Goal: Information Seeking & Learning: Check status

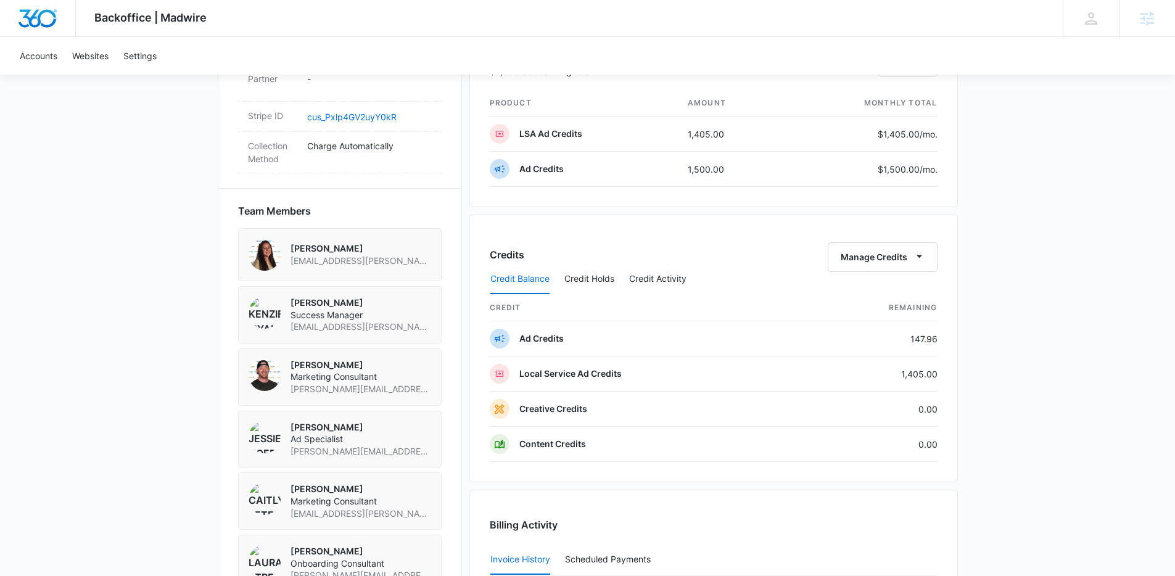
scroll to position [710, 0]
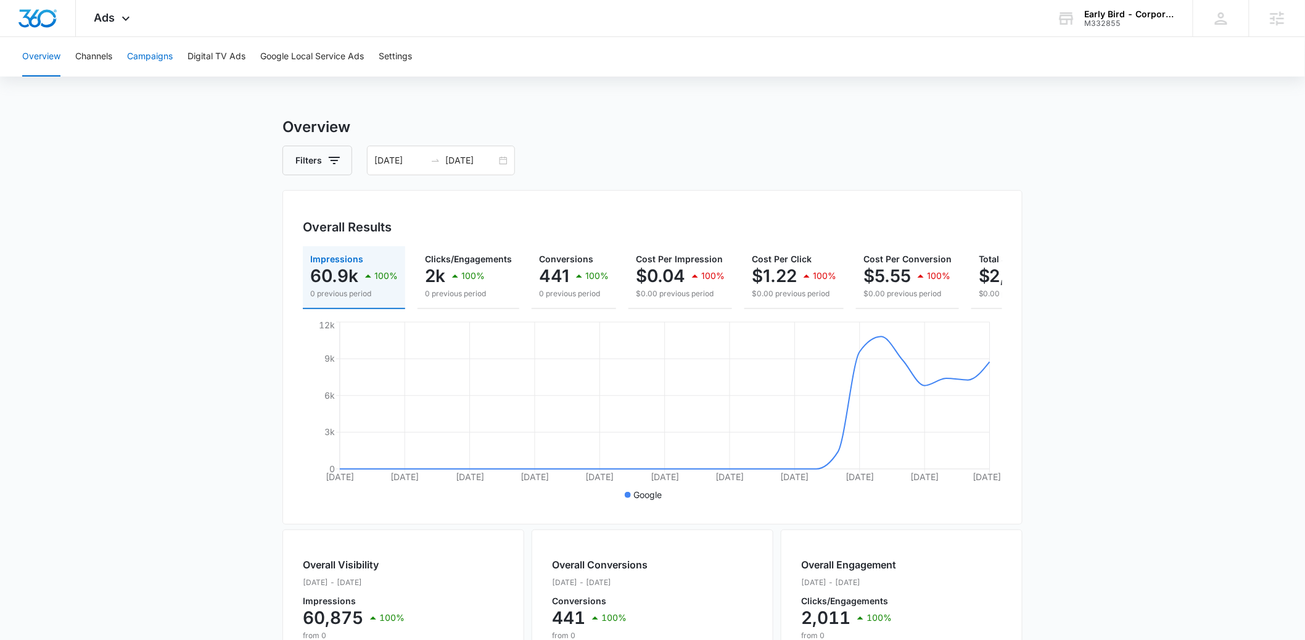
click at [147, 60] on button "Campaigns" at bounding box center [150, 56] width 46 height 39
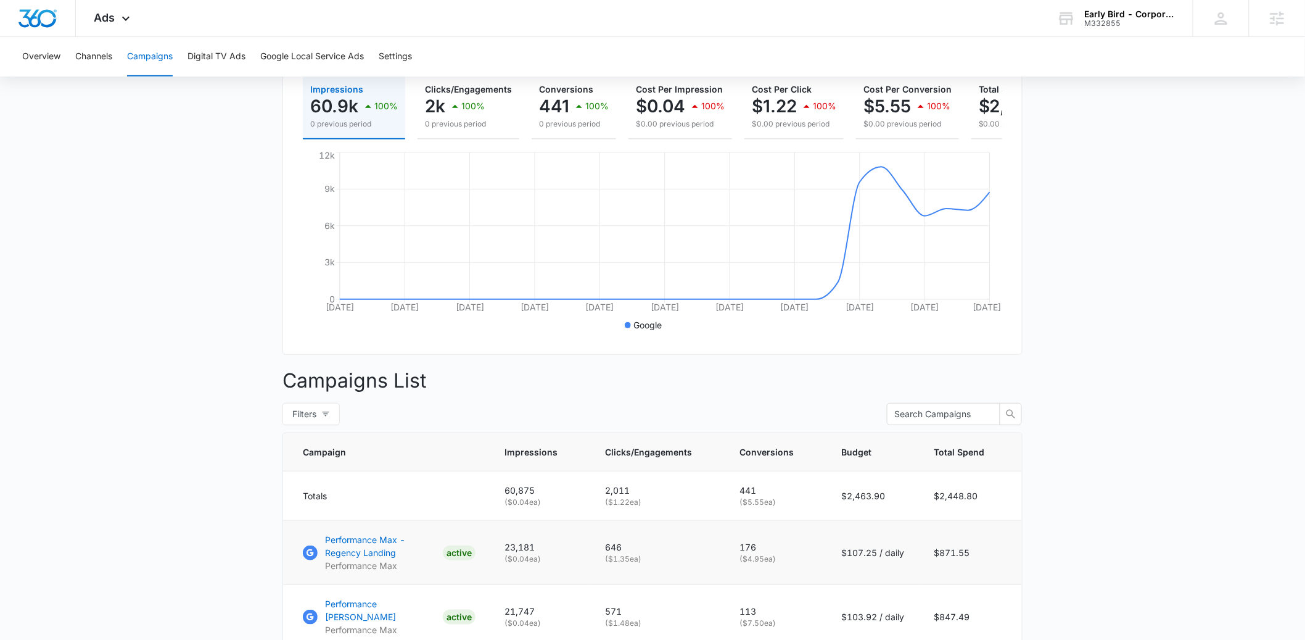
scroll to position [329, 0]
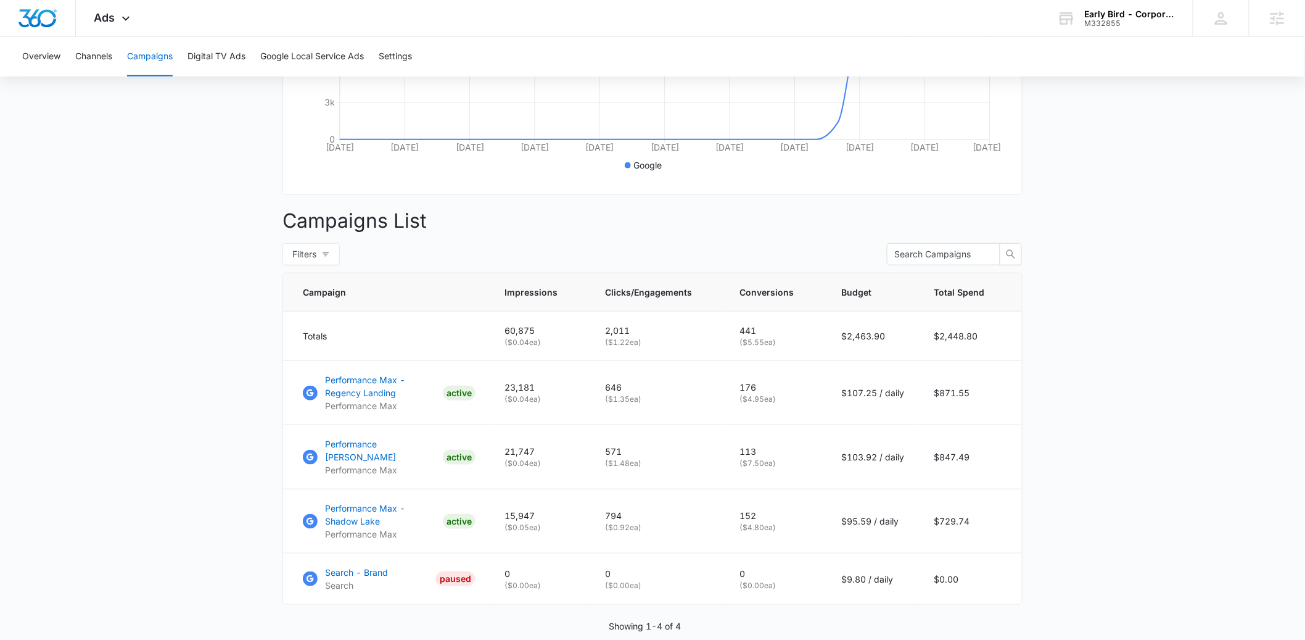
click at [210, 500] on main "Campaigns Filters 07/14/2025 08/13/2025 Overall Results Impressions 60.9k 100% …" at bounding box center [652, 239] width 1305 height 905
click at [236, 467] on main "Campaigns Filters 07/14/2025 08/13/2025 Overall Results Impressions 60.9k 100% …" at bounding box center [652, 239] width 1305 height 905
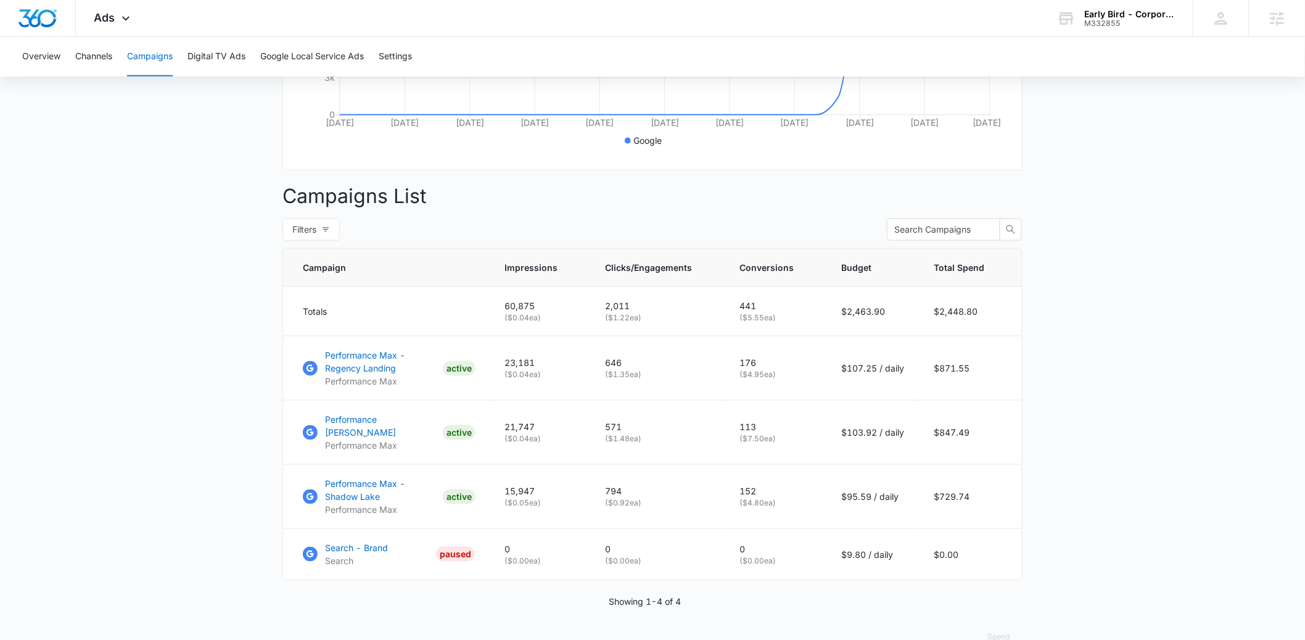
scroll to position [355, 0]
click at [371, 369] on p "Performance Max - Regency Landing" at bounding box center [381, 360] width 113 height 26
click at [200, 438] on main "Campaigns Filters 07/14/2025 08/13/2025 Overall Results Impressions 60.9k 100% …" at bounding box center [652, 213] width 1305 height 905
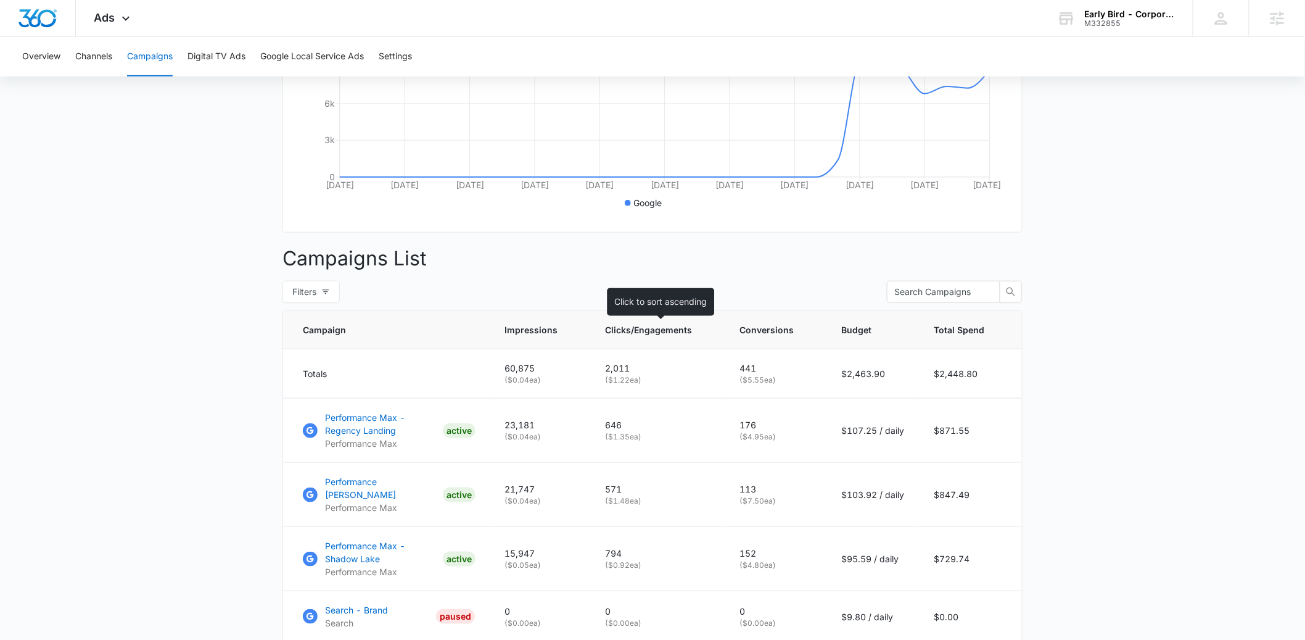
scroll to position [224, 0]
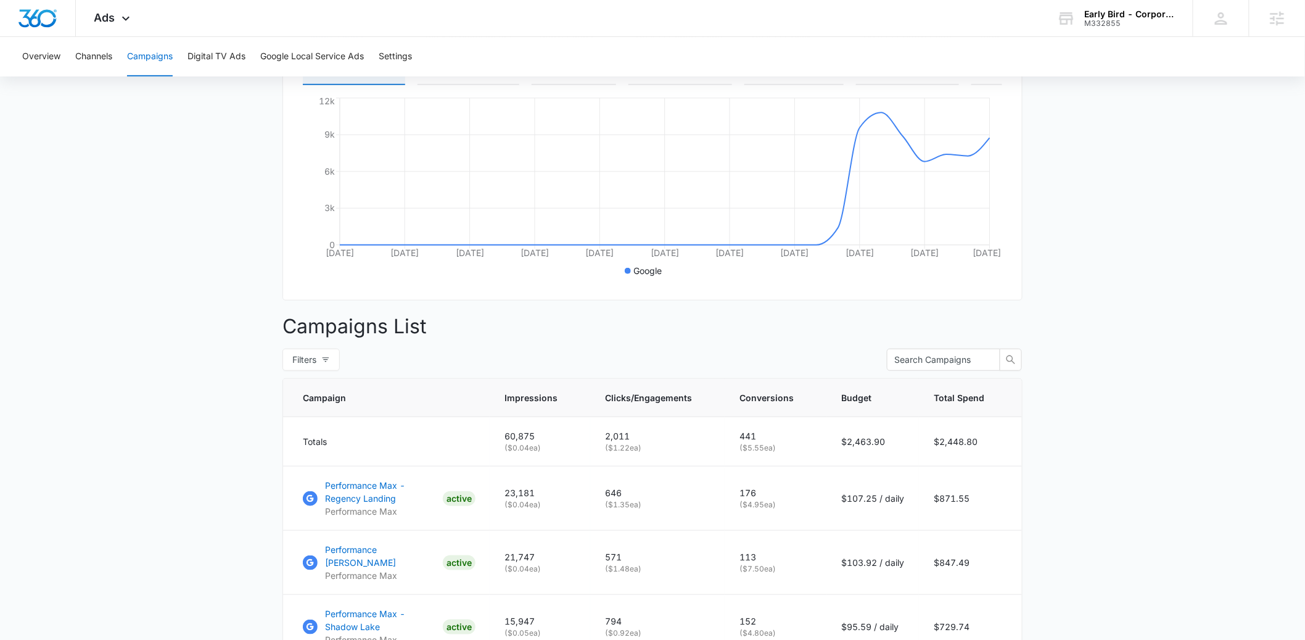
click at [259, 430] on main "Campaigns Filters 07/14/2025 08/13/2025 Overall Results Impressions 60.9k 100% …" at bounding box center [652, 344] width 1305 height 905
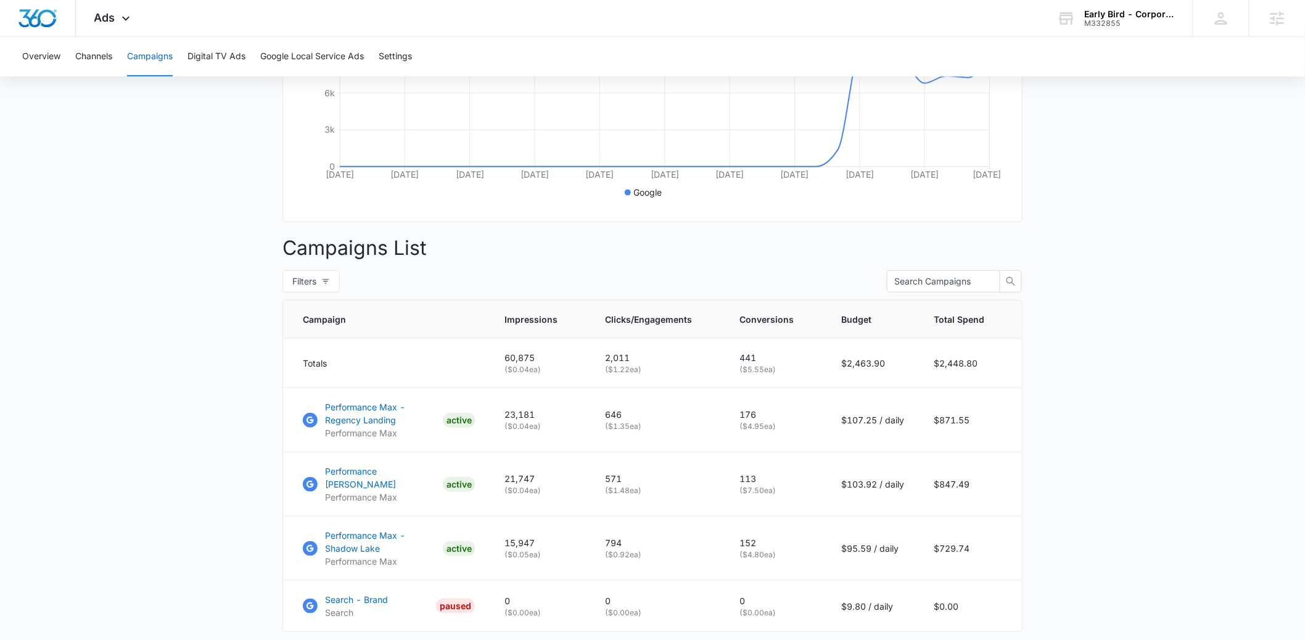
scroll to position [378, 0]
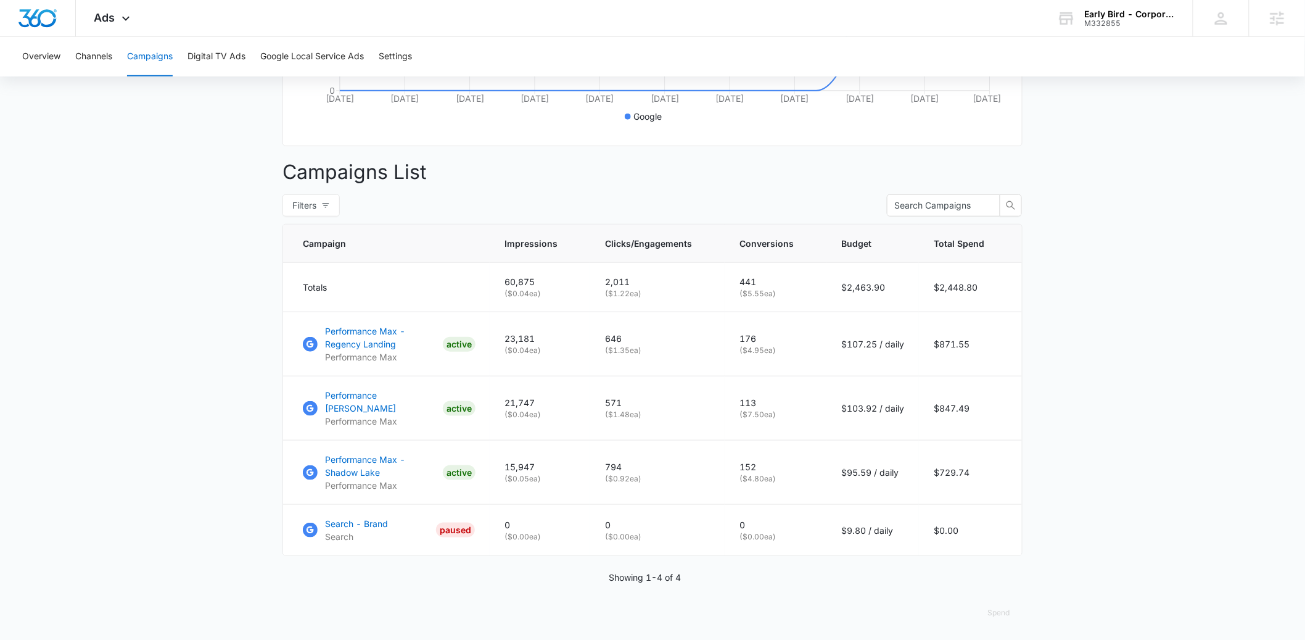
click at [238, 466] on main "Campaigns Filters 07/14/2025 08/13/2025 Overall Results Impressions 60.9k 100% …" at bounding box center [652, 190] width 1305 height 905
click at [1168, 481] on main "Campaigns Filters 07/14/2025 08/13/2025 Overall Results Impressions 60.9k 100% …" at bounding box center [652, 190] width 1305 height 905
click at [1129, 440] on main "Campaigns Filters 07/14/2025 08/13/2025 Overall Results Impressions 60.9k 100% …" at bounding box center [652, 190] width 1305 height 905
click at [780, 416] on p "( $7.50 ea)" at bounding box center [775, 414] width 72 height 11
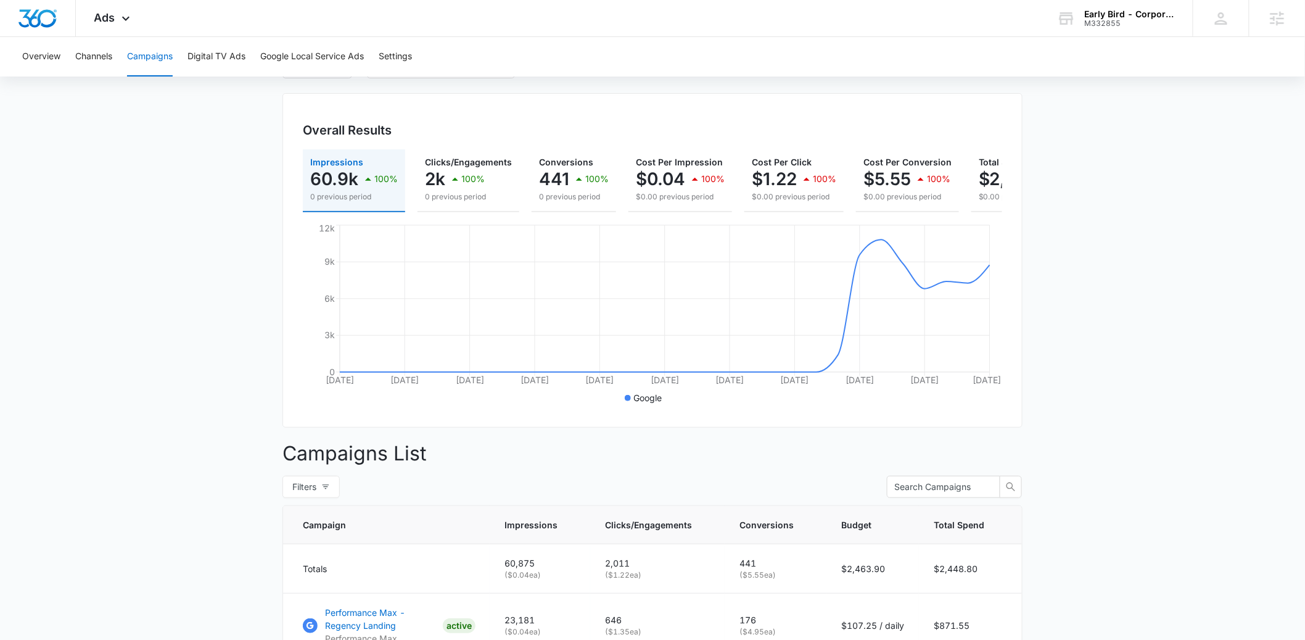
scroll to position [30, 0]
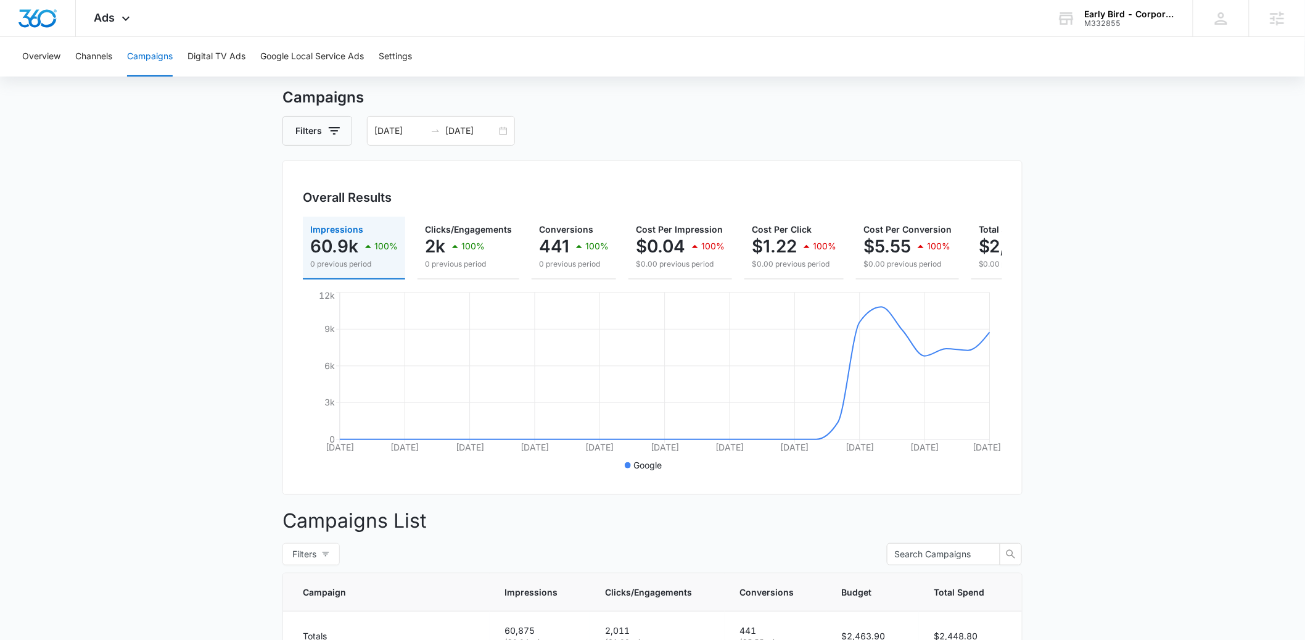
click at [1138, 516] on main "Campaigns Filters 07/14/2025 08/13/2025 Overall Results Impressions 60.9k 100% …" at bounding box center [652, 538] width 1305 height 905
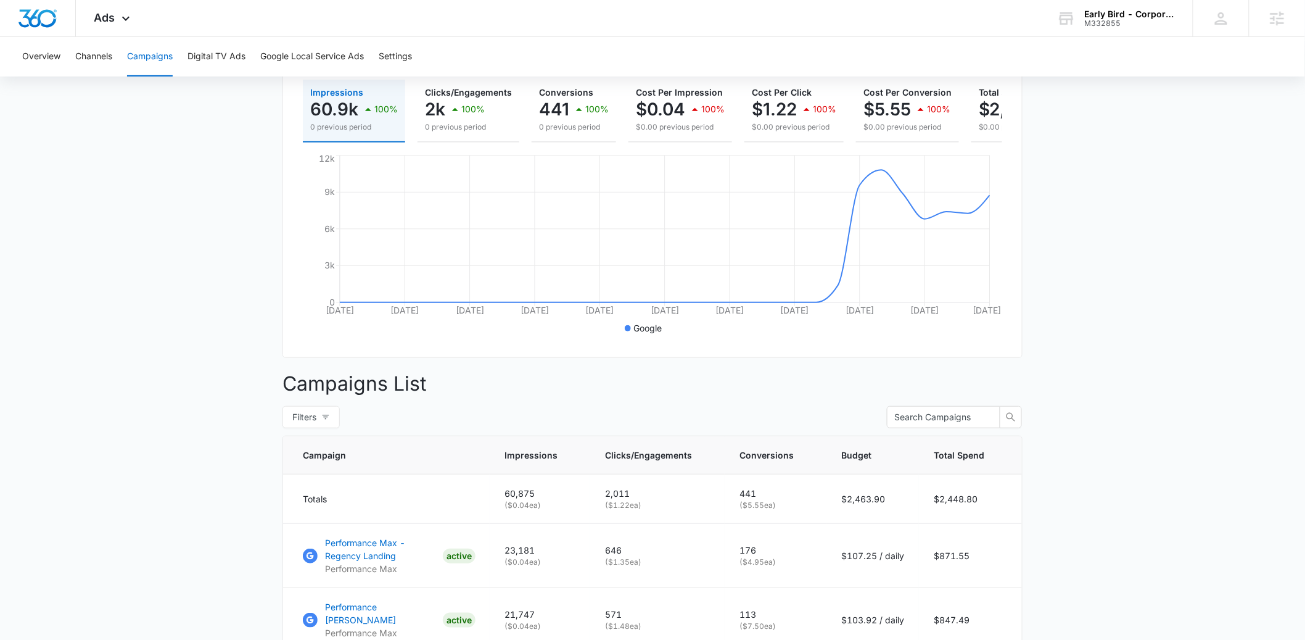
scroll to position [170, 0]
click at [1127, 509] on main "Campaigns Filters 07/14/2025 08/13/2025 Overall Results Impressions 60.9k 100% …" at bounding box center [652, 398] width 1305 height 905
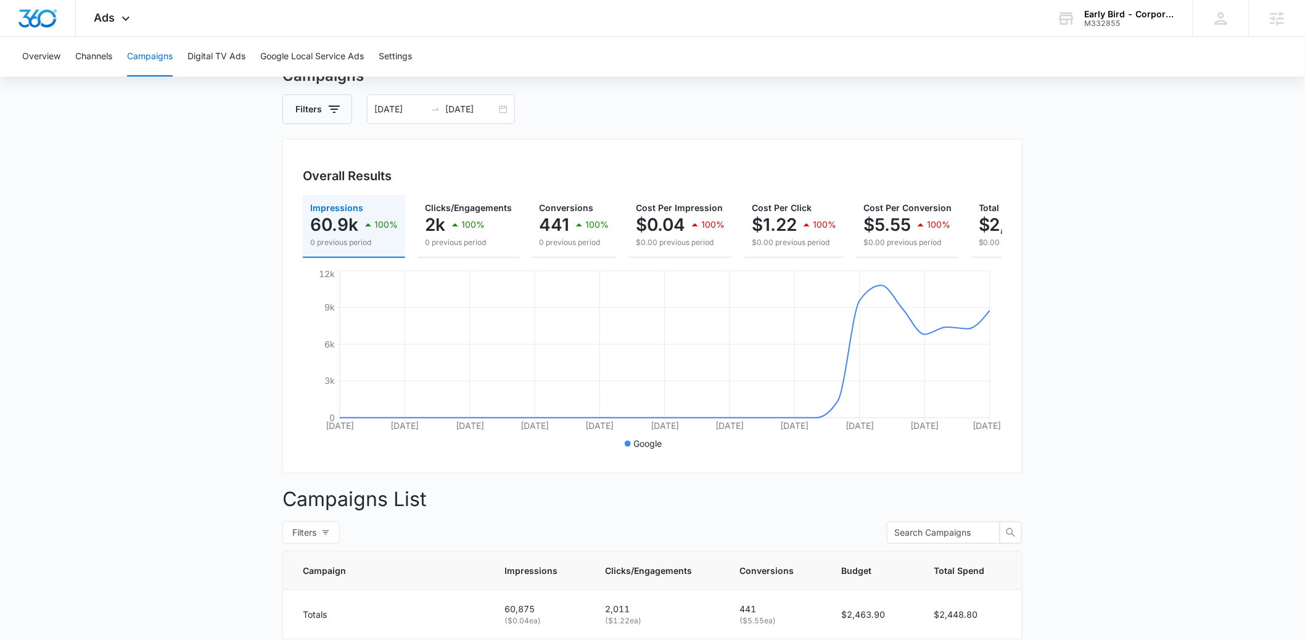
scroll to position [352, 0]
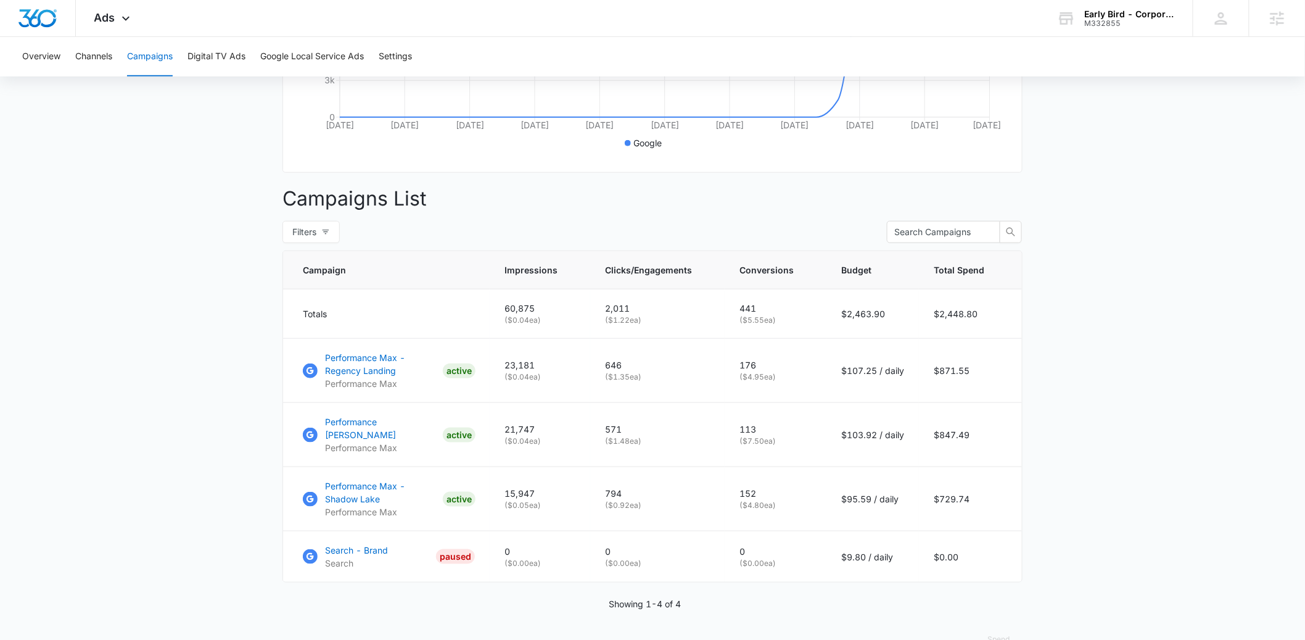
click at [208, 476] on main "Campaigns Filters 07/14/2025 08/13/2025 Overall Results Impressions 60.9k 100% …" at bounding box center [652, 216] width 1305 height 905
click at [152, 433] on main "Campaigns Filters 07/14/2025 08/13/2025 Overall Results Impressions 60.9k 100% …" at bounding box center [652, 216] width 1305 height 905
click at [1205, 461] on main "Campaigns Filters 07/14/2025 08/13/2025 Overall Results Impressions 60.9k 100% …" at bounding box center [652, 216] width 1305 height 905
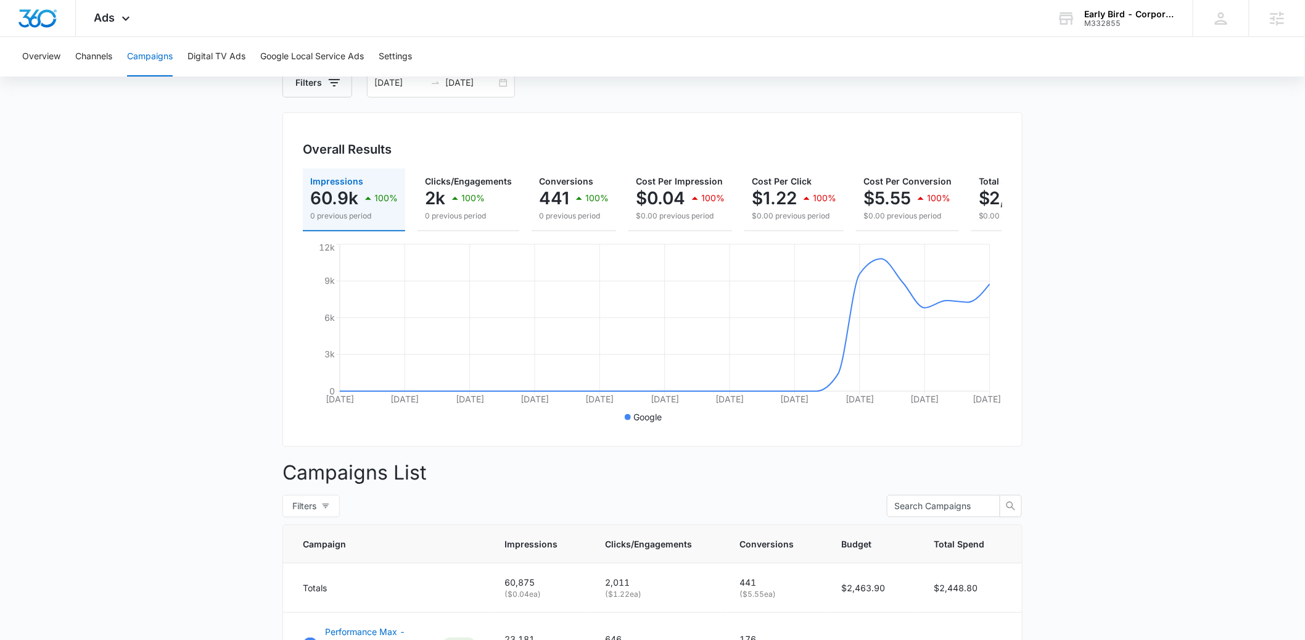
scroll to position [378, 0]
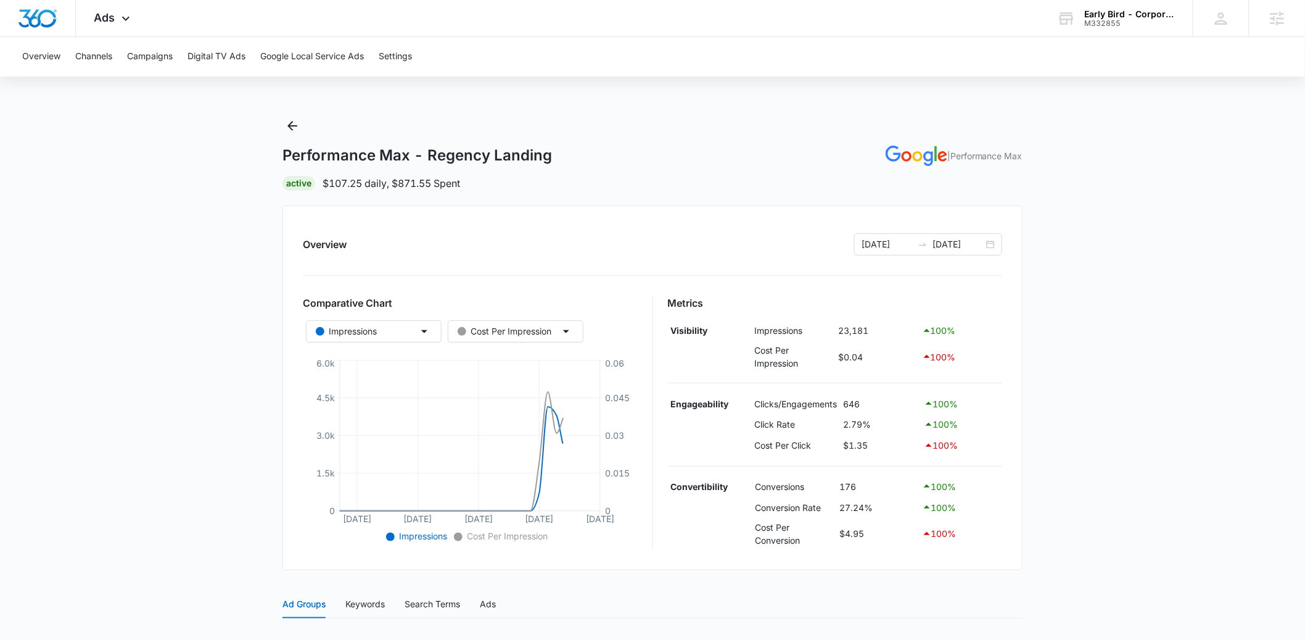
click at [211, 408] on main "Performance Max - Regency Landing | Performance Max Active $107.25 daily , $871…" at bounding box center [652, 507] width 1305 height 782
click at [294, 130] on icon "Back" at bounding box center [292, 125] width 15 height 15
